Goal: Transaction & Acquisition: Purchase product/service

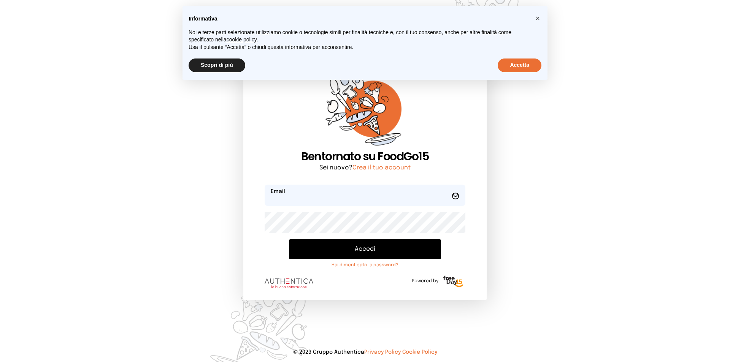
type input "**********"
click at [377, 249] on button "Accedi" at bounding box center [365, 250] width 152 height 20
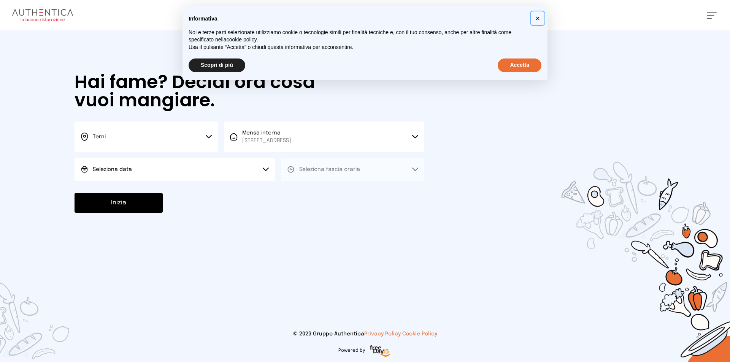
click at [532, 17] on button "×" at bounding box center [538, 18] width 12 height 12
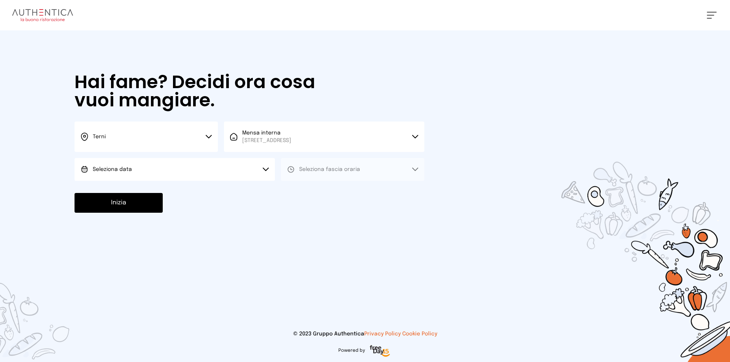
click at [163, 154] on div "Terni Scegli la città [GEOGRAPHIC_DATA] Mensa interna [STREET_ADDRESS] Scegli l…" at bounding box center [250, 151] width 350 height 59
click at [172, 167] on button "Seleziona data" at bounding box center [175, 169] width 200 height 23
click at [185, 187] on li "[DATE], [DATE]" at bounding box center [175, 191] width 200 height 20
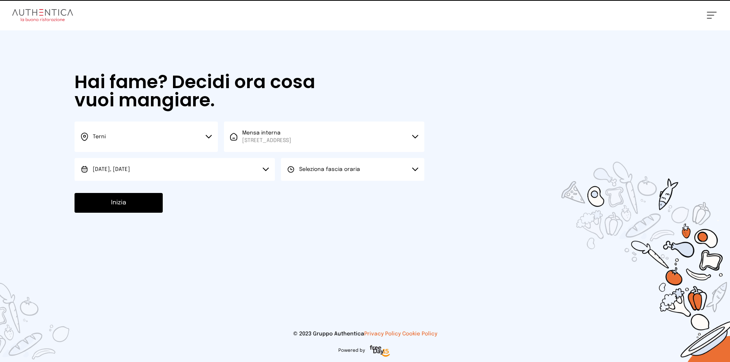
click at [311, 166] on span "Seleziona fascia oraria" at bounding box center [329, 170] width 61 height 8
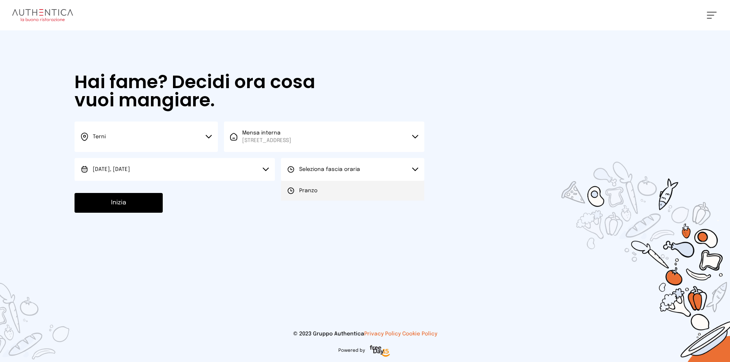
click at [313, 188] on span "Pranzo" at bounding box center [308, 191] width 18 height 8
click at [91, 213] on button "Inizia" at bounding box center [119, 203] width 88 height 20
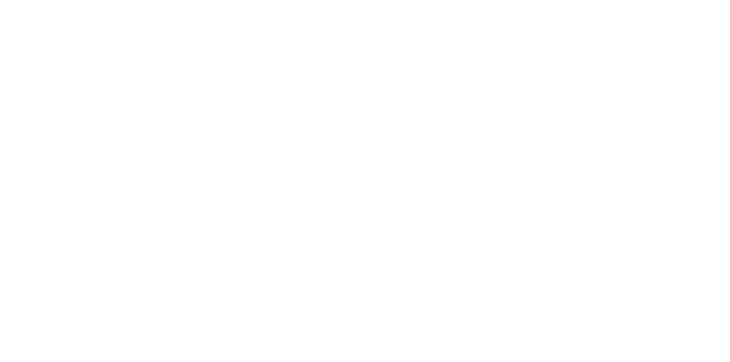
click at [105, 198] on div "Filtra per" at bounding box center [149, 157] width 140 height 186
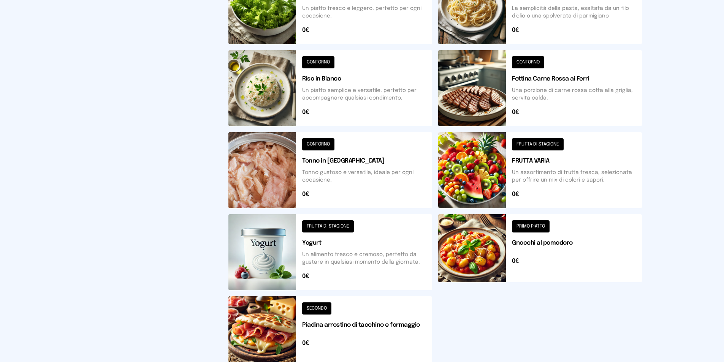
scroll to position [259, 0]
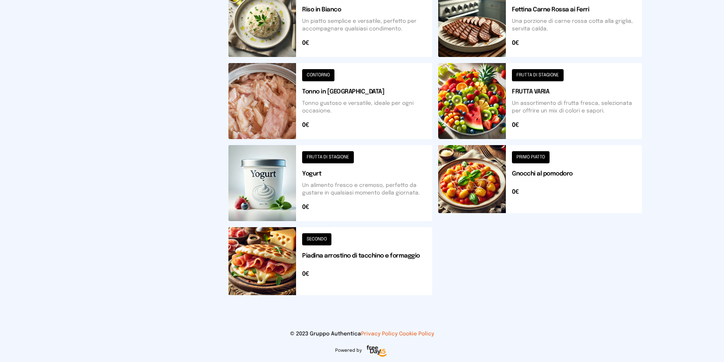
click at [500, 27] on button at bounding box center [540, 19] width 204 height 76
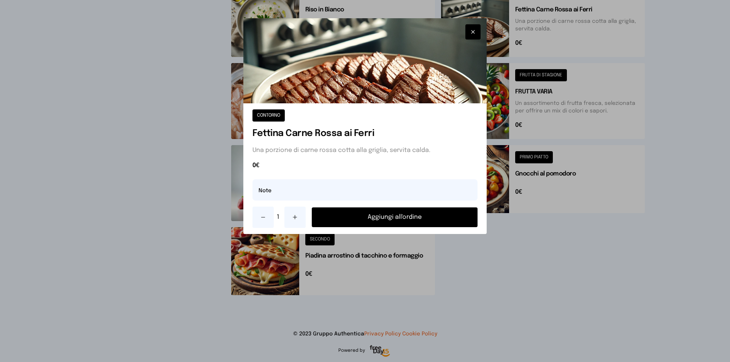
click at [478, 34] on button "button" at bounding box center [472, 31] width 15 height 15
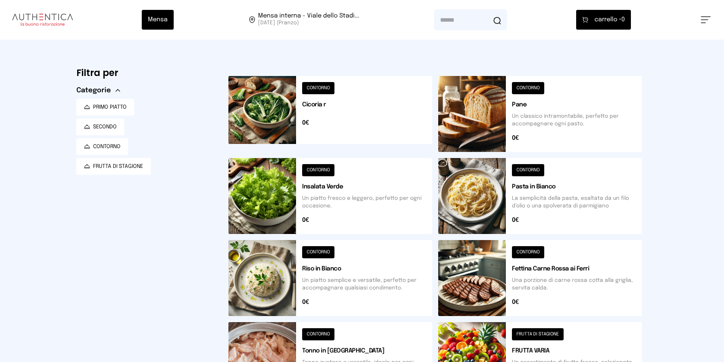
scroll to position [190, 0]
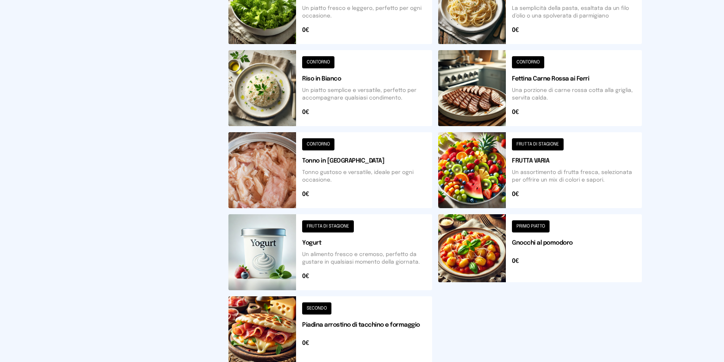
click at [464, 105] on button at bounding box center [540, 88] width 204 height 76
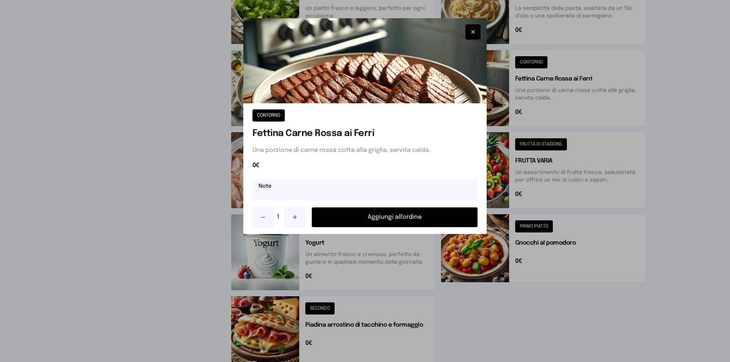
click at [386, 182] on input "text" at bounding box center [365, 190] width 225 height 21
type input "**********"
click at [400, 214] on button "Aggiungi all'ordine" at bounding box center [395, 218] width 166 height 20
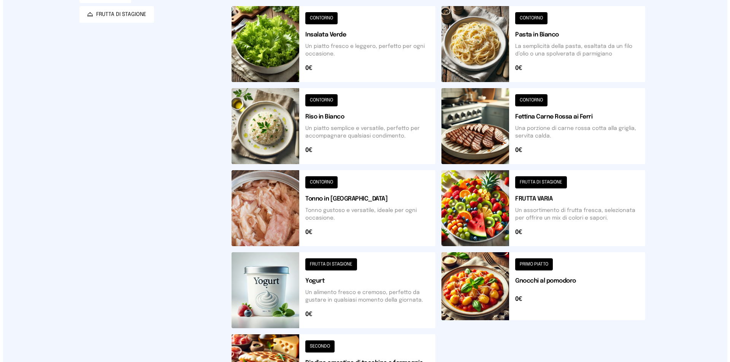
scroll to position [0, 0]
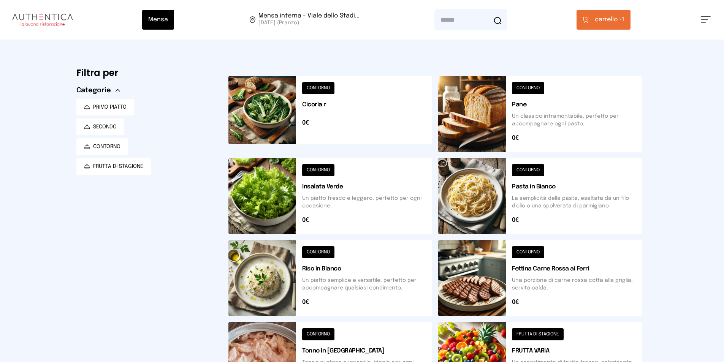
click at [336, 132] on button at bounding box center [331, 114] width 204 height 76
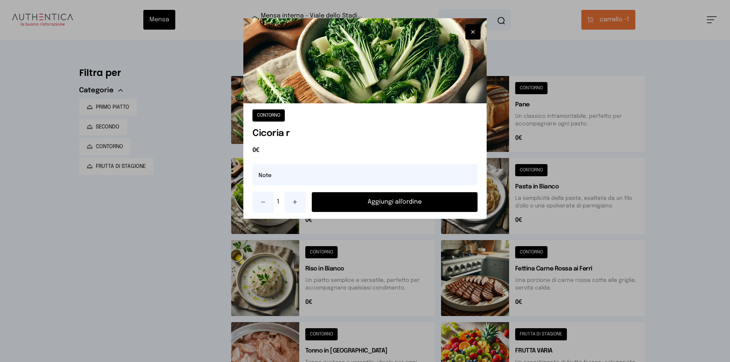
click at [349, 197] on button "Aggiungi all'ordine" at bounding box center [395, 202] width 166 height 20
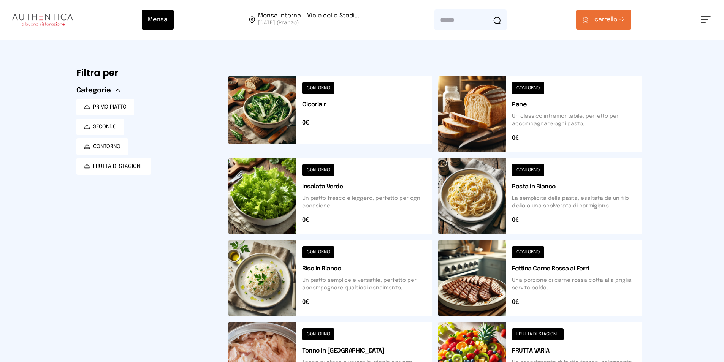
click at [545, 110] on button at bounding box center [540, 114] width 204 height 76
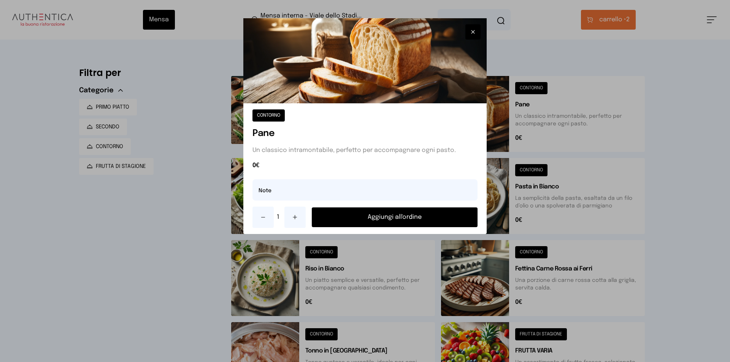
click at [446, 215] on button "Aggiungi all'ordine" at bounding box center [395, 218] width 166 height 20
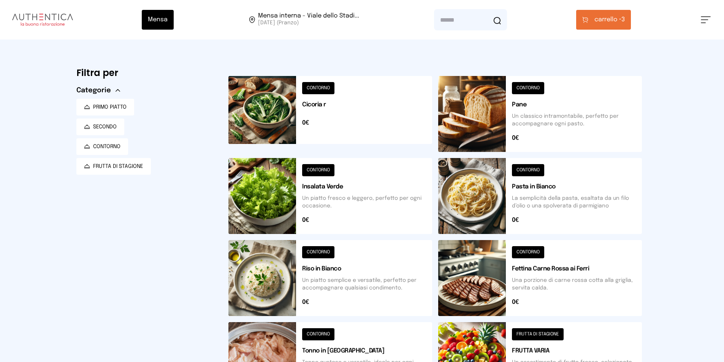
click at [608, 18] on span "carrello •" at bounding box center [608, 19] width 27 height 9
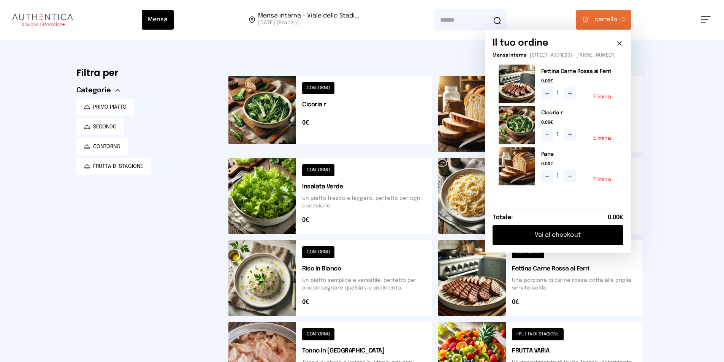
click at [177, 288] on div "Filtra per Categorie PRIMO PIATTO SECONDO CONTORNO FRUTTA DI STAGIONE" at bounding box center [146, 312] width 140 height 497
click at [566, 245] on button "Vai al checkout" at bounding box center [558, 236] width 131 height 20
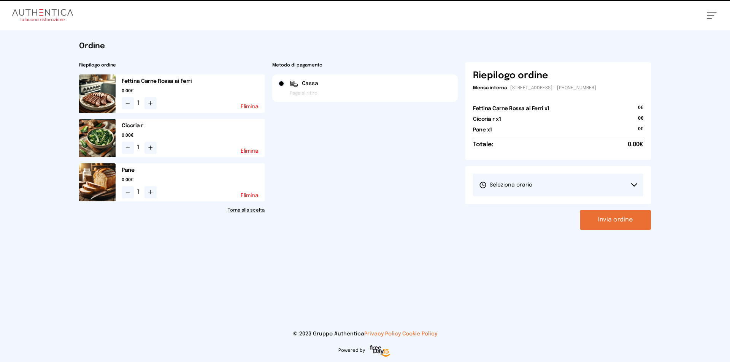
click at [546, 183] on button "Seleziona orario" at bounding box center [558, 185] width 170 height 23
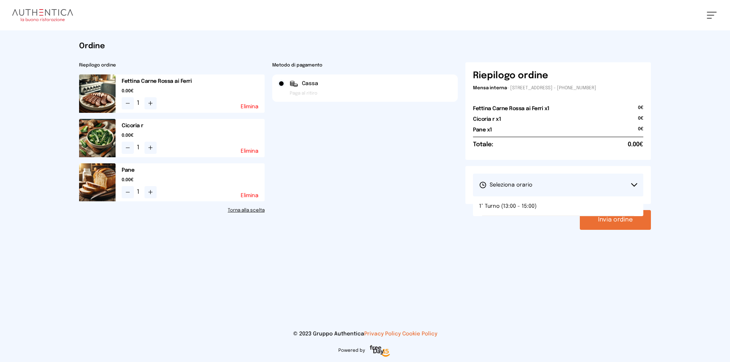
click at [542, 205] on li "1° Turno (13:00 - 15:00)" at bounding box center [558, 207] width 170 height 20
click at [626, 208] on div "Riepilogo ordine Mensa interna - [STREET_ADDRESS] - [PHONE_NUMBER] Fettina Carn…" at bounding box center [558, 146] width 186 height 168
click at [634, 212] on button "Invia ordine" at bounding box center [615, 220] width 71 height 20
